Goal: Information Seeking & Learning: Check status

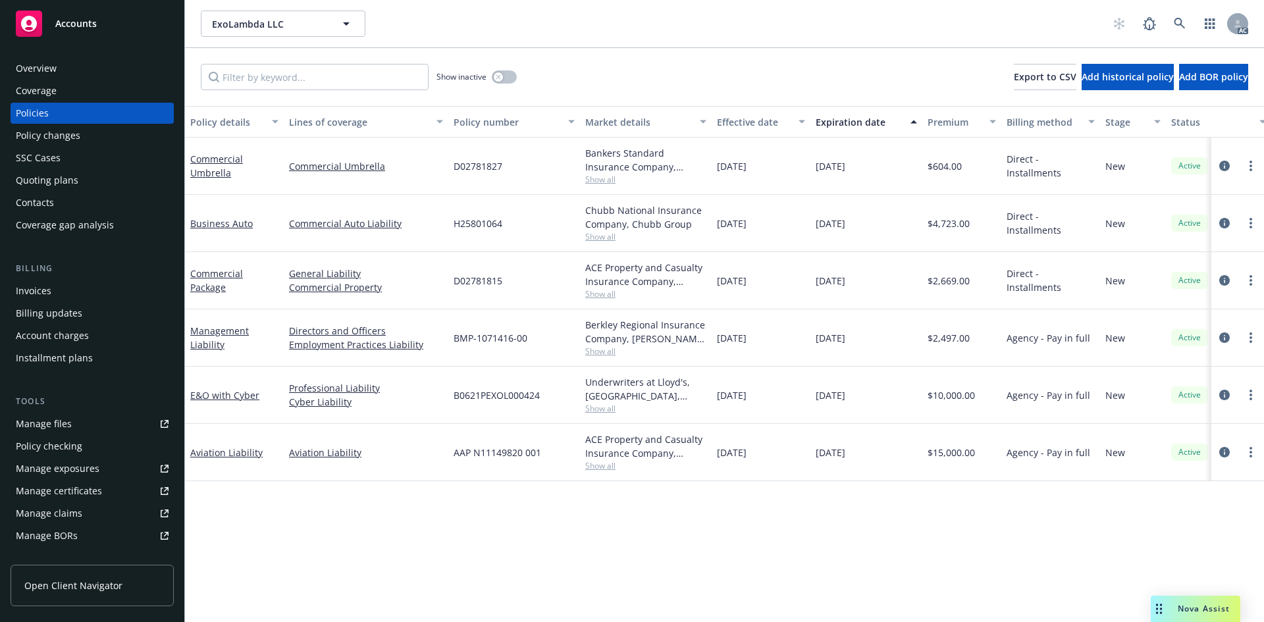
click at [595, 464] on span "Show all" at bounding box center [645, 465] width 121 height 11
click at [636, 504] on div "Policy details Lines of coverage Policy number Market details Effective date Ex…" at bounding box center [724, 364] width 1079 height 516
click at [610, 412] on span "Show all" at bounding box center [645, 408] width 121 height 11
click at [766, 516] on div "Policy details Lines of coverage Policy number Market details Effective date Ex…" at bounding box center [724, 364] width 1079 height 516
click at [606, 350] on span "Show all" at bounding box center [645, 351] width 121 height 11
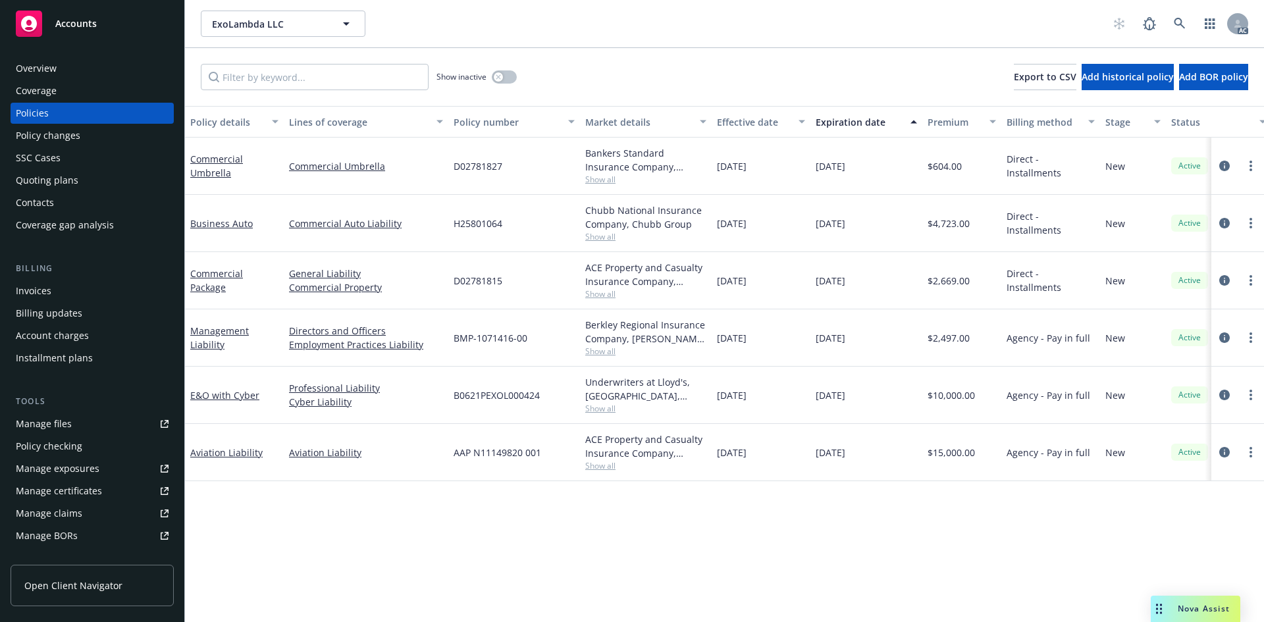
click at [771, 475] on div "[DATE]" at bounding box center [761, 452] width 99 height 57
click at [601, 294] on span "Show all" at bounding box center [645, 293] width 121 height 11
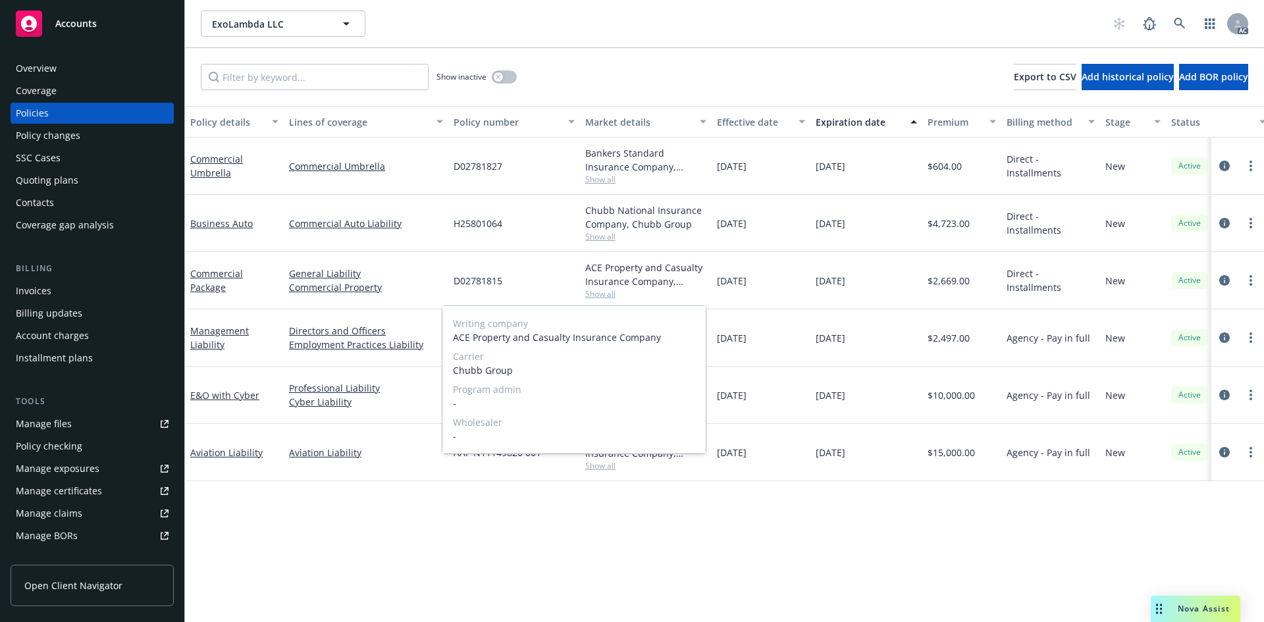
click at [600, 294] on span "Show all" at bounding box center [645, 293] width 121 height 11
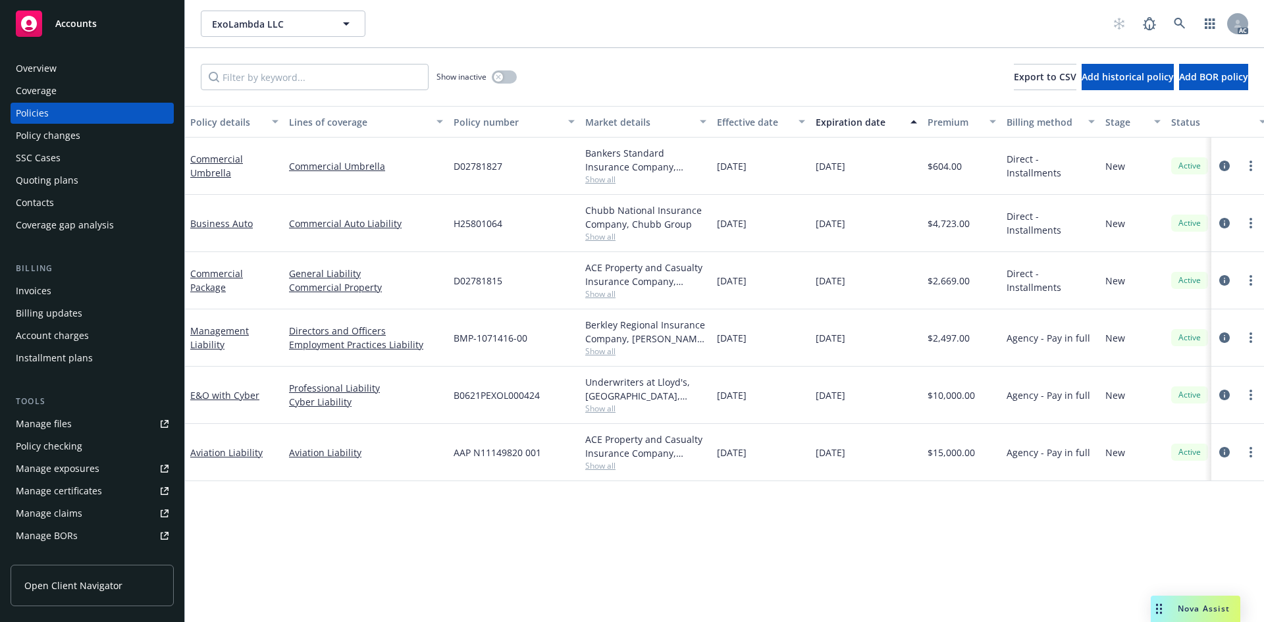
click at [606, 234] on span "Show all" at bounding box center [645, 236] width 121 height 11
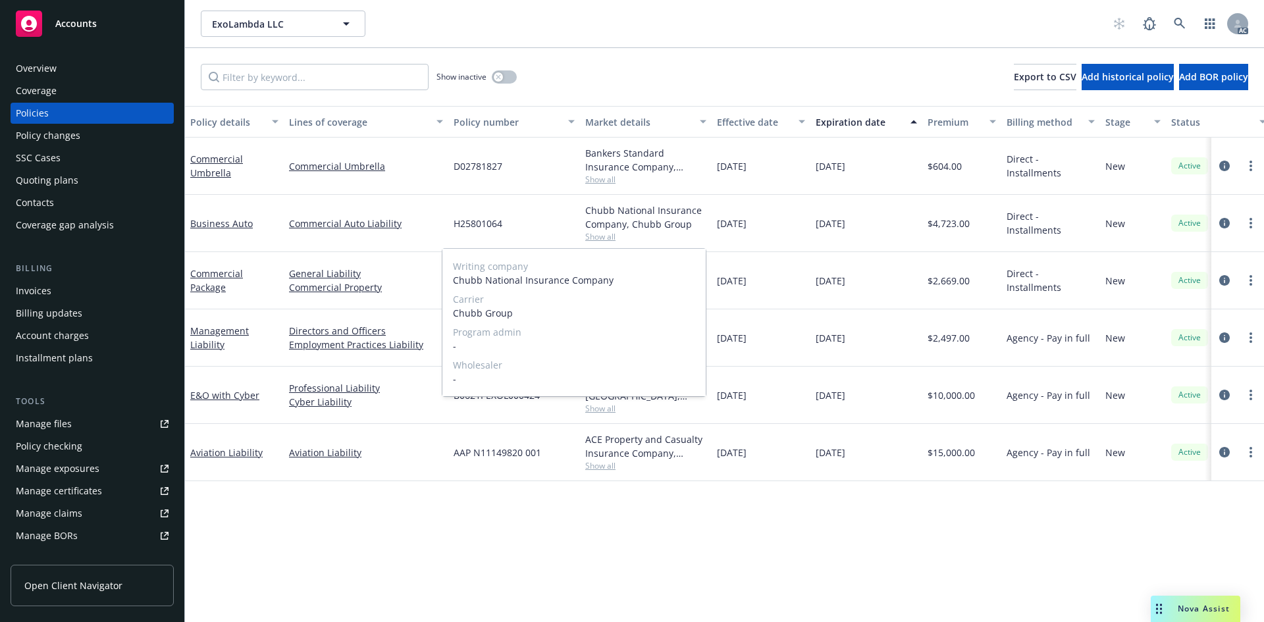
click at [606, 234] on span "Show all" at bounding box center [645, 236] width 121 height 11
click at [601, 177] on span "Show all" at bounding box center [645, 179] width 121 height 11
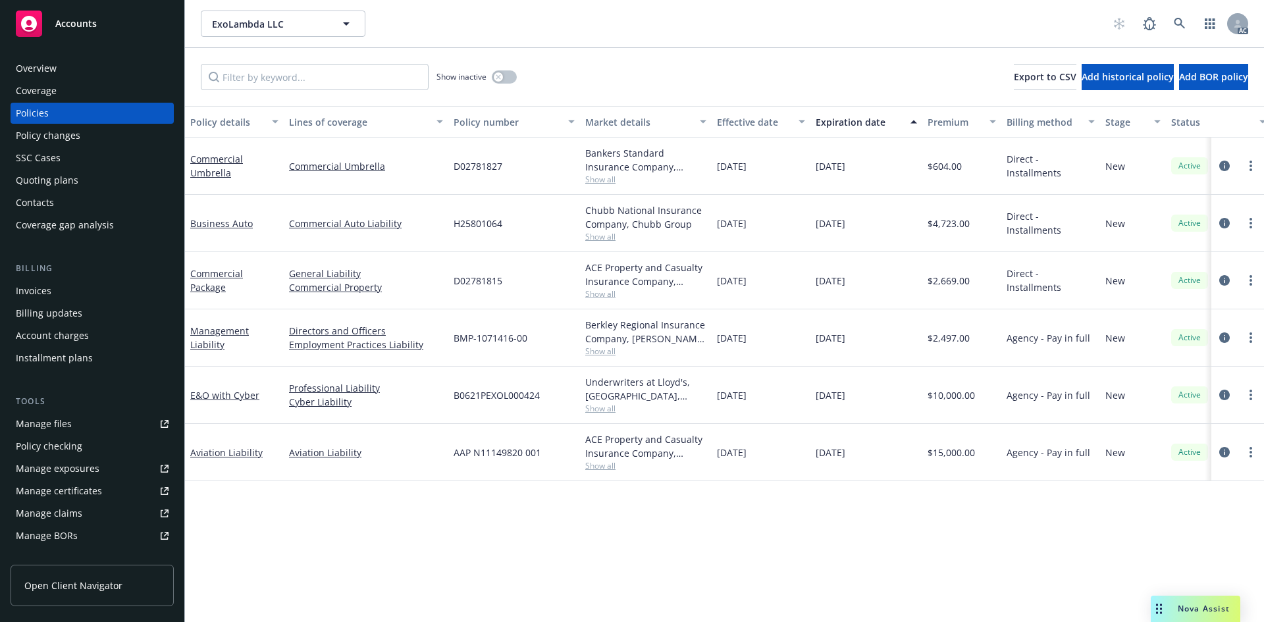
click at [601, 177] on span "Show all" at bounding box center [645, 179] width 121 height 11
